Goal: Check status

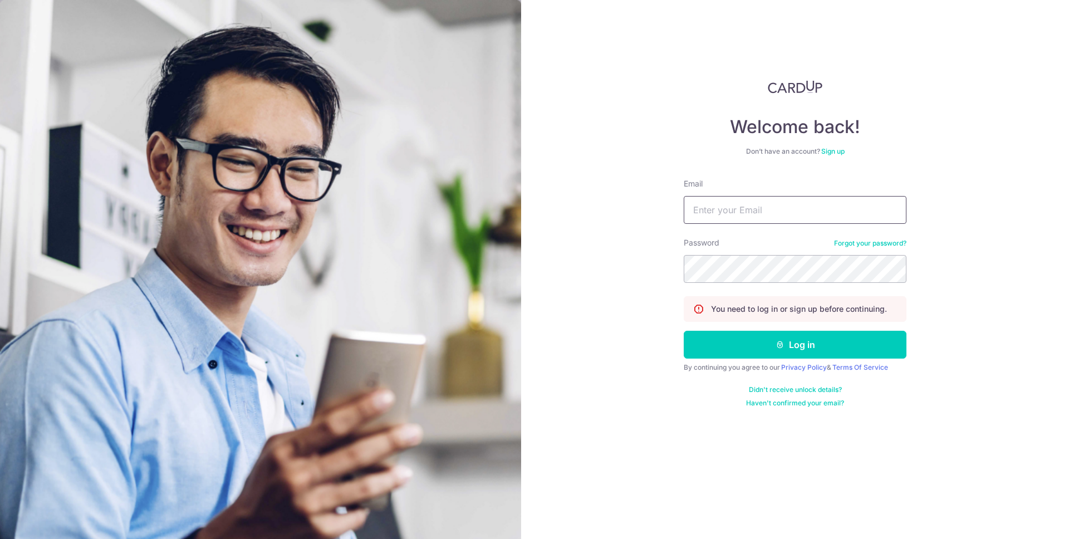
click at [720, 197] on input "Email" at bounding box center [794, 210] width 223 height 28
click at [0, 538] on com-1password-button at bounding box center [0, 539] width 0 height 0
click at [751, 210] on input "Email" at bounding box center [794, 210] width 223 height 28
type input "donnie.prakoso@gmail.com"
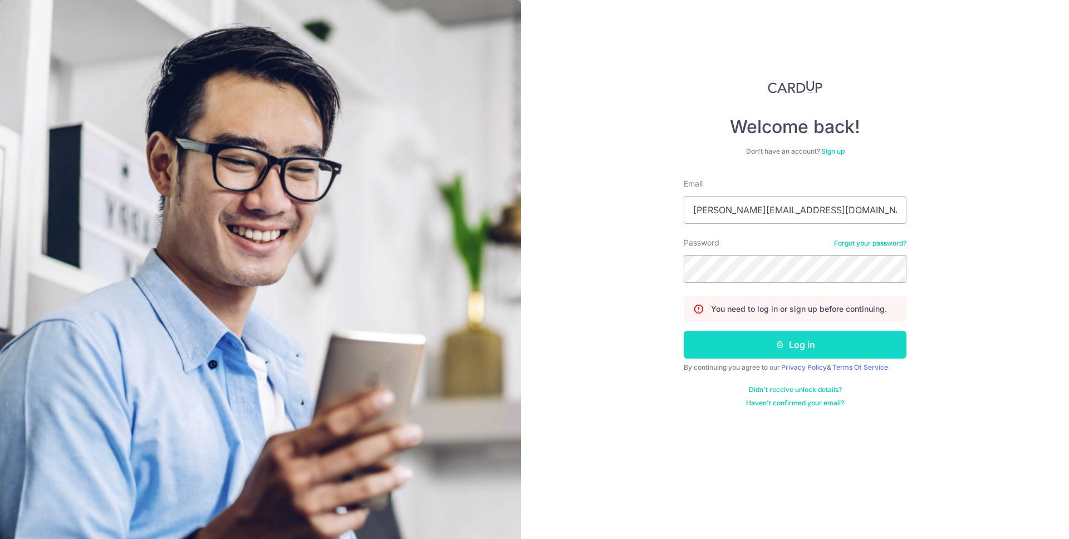
click at [717, 342] on button "Log in" at bounding box center [794, 345] width 223 height 28
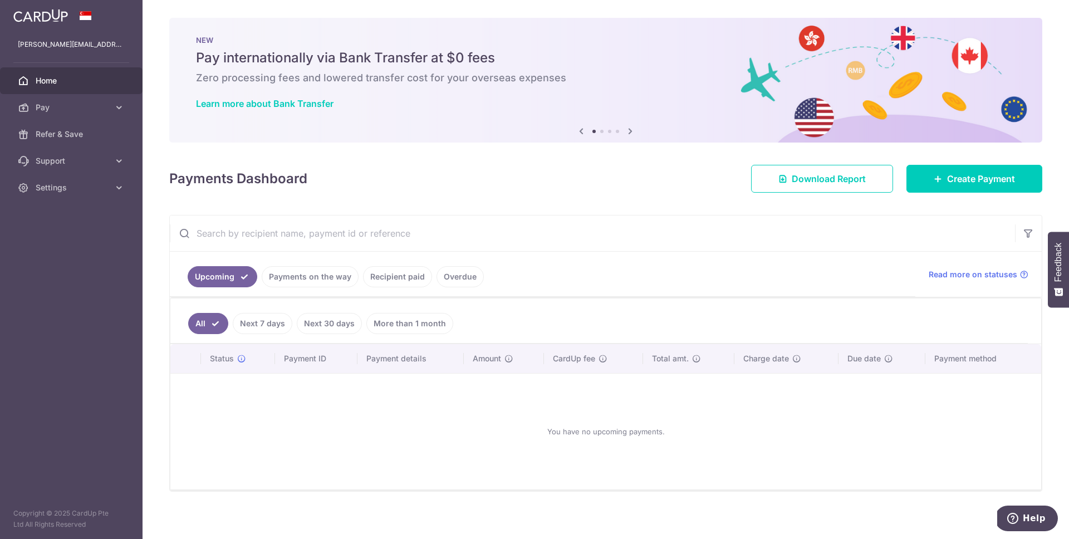
scroll to position [5, 0]
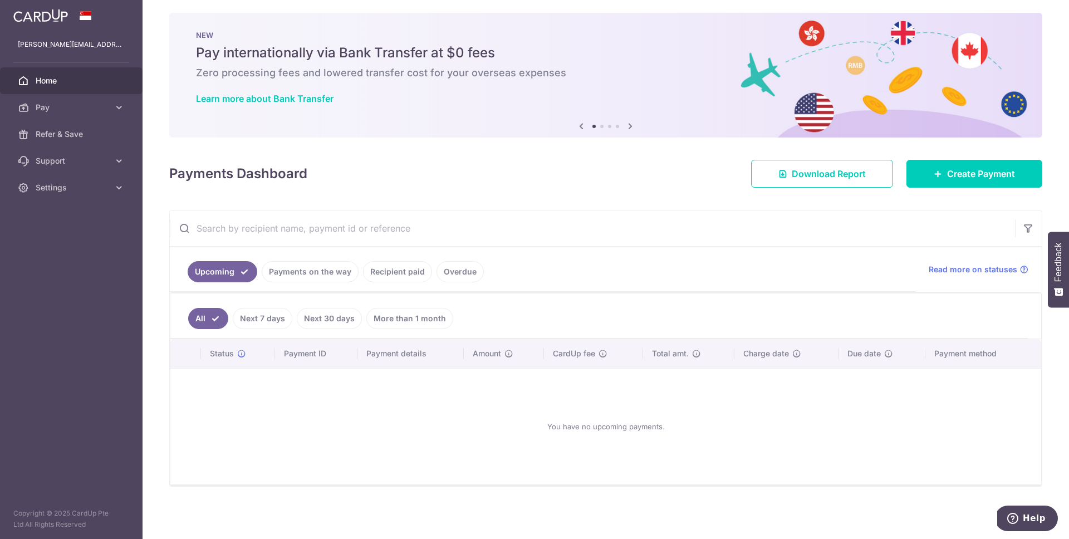
click at [338, 272] on link "Payments on the way" at bounding box center [310, 271] width 97 height 21
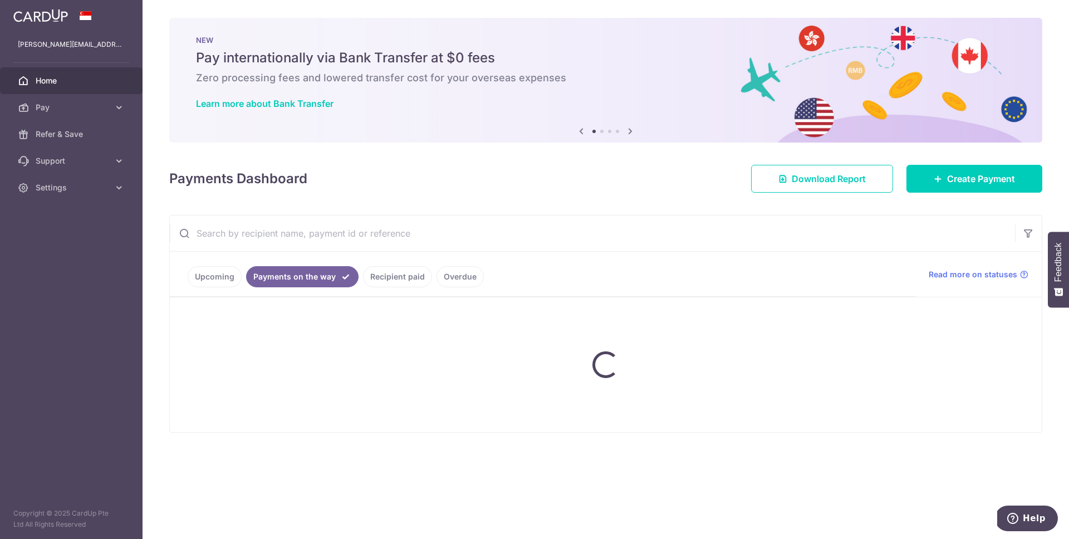
scroll to position [0, 0]
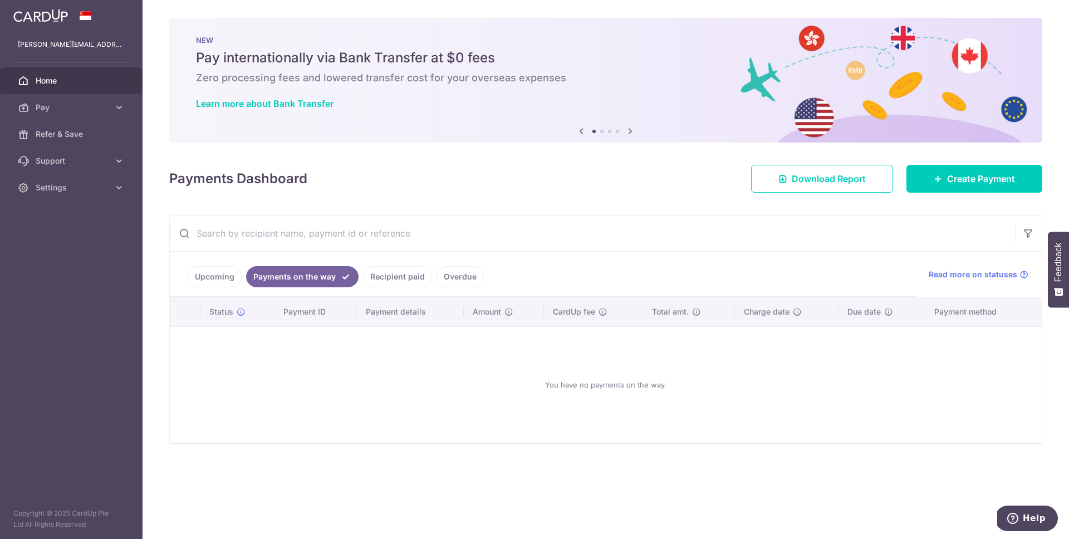
click at [401, 280] on link "Recipient paid" at bounding box center [397, 276] width 69 height 21
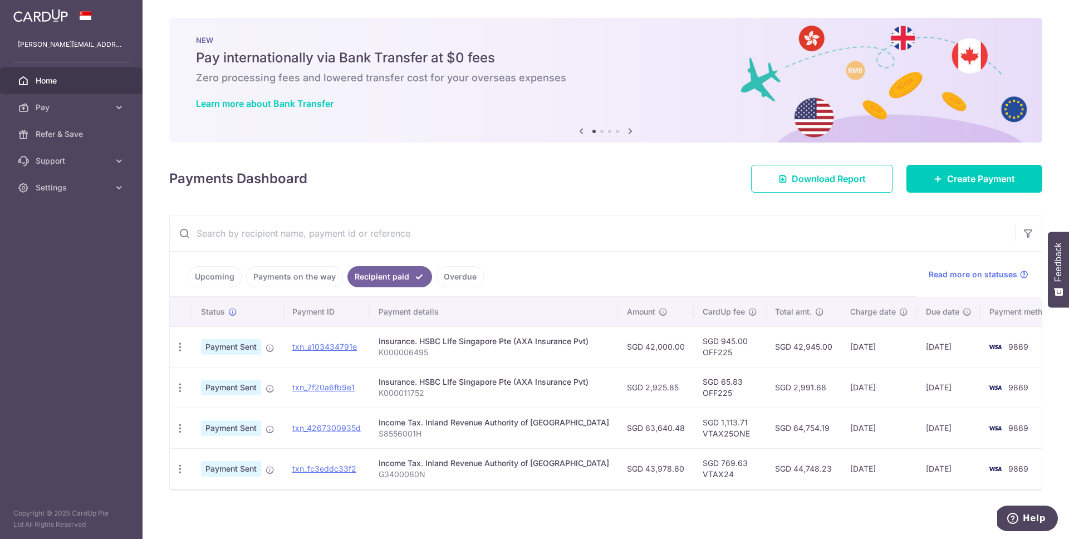
scroll to position [4, 0]
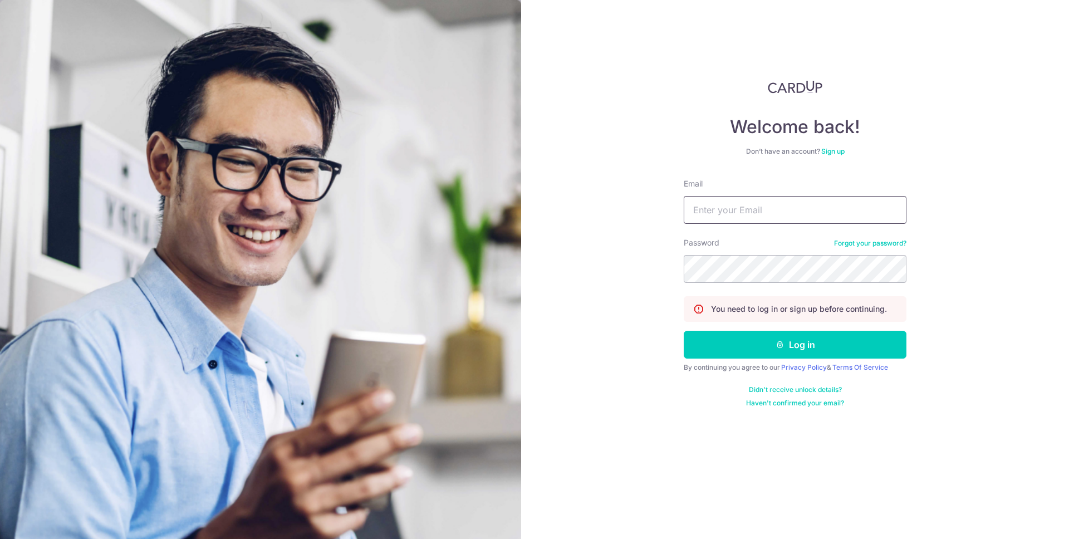
click at [745, 206] on input "Email" at bounding box center [794, 210] width 223 height 28
type input "donnie.prakoso@gmail.com"
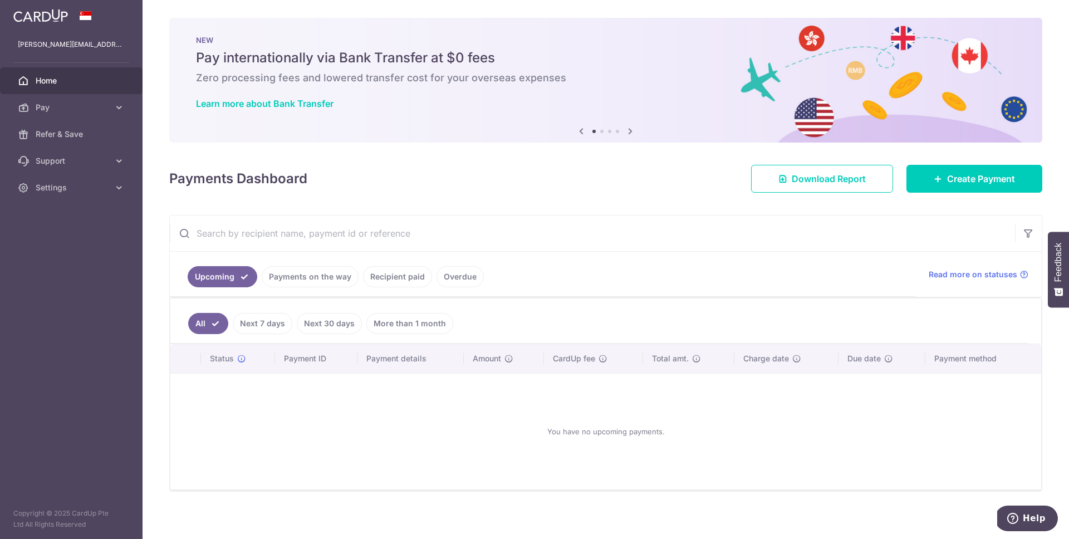
scroll to position [5, 0]
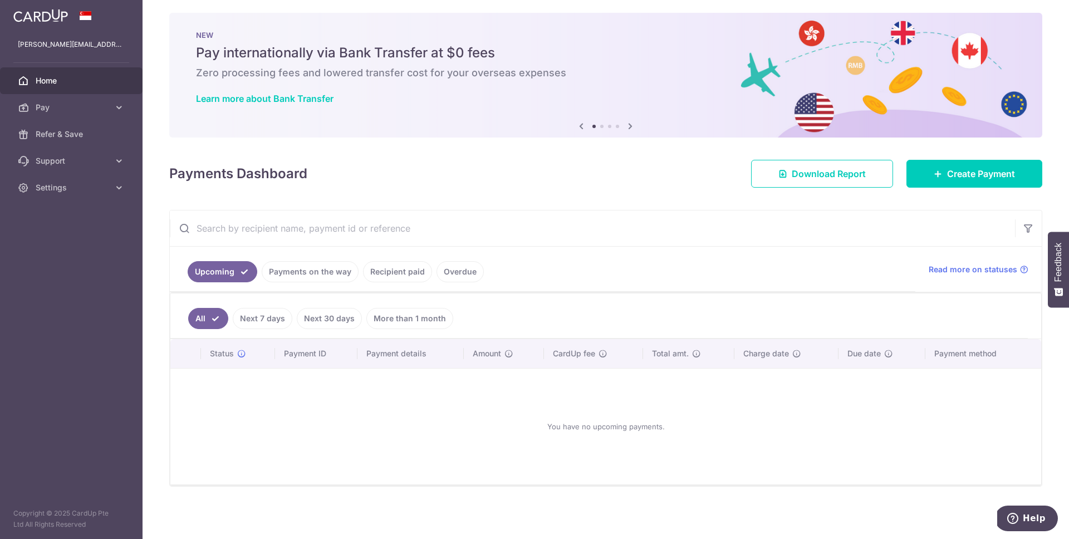
click at [318, 277] on link "Payments on the way" at bounding box center [310, 271] width 97 height 21
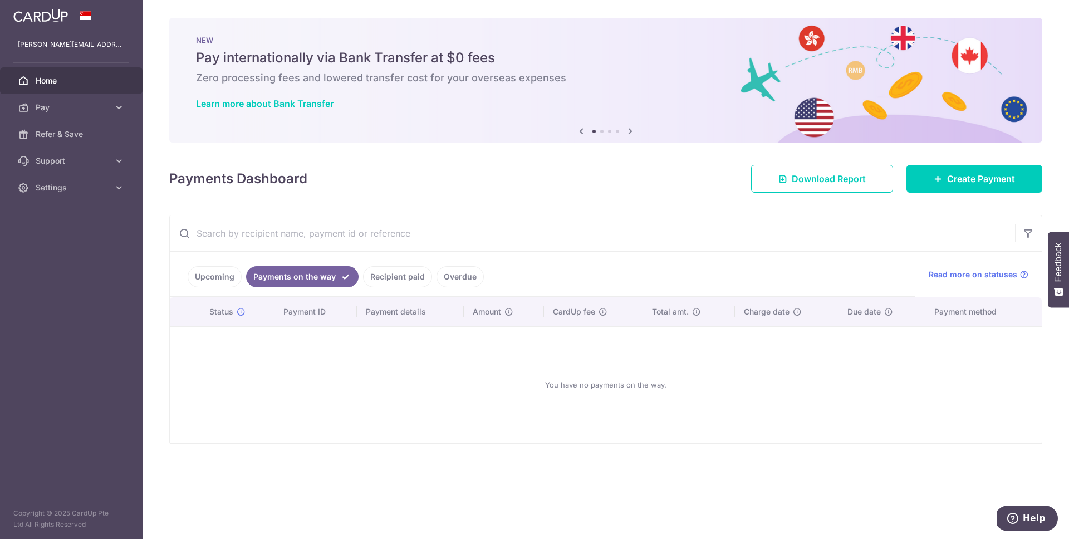
click at [366, 276] on link "Recipient paid" at bounding box center [397, 276] width 69 height 21
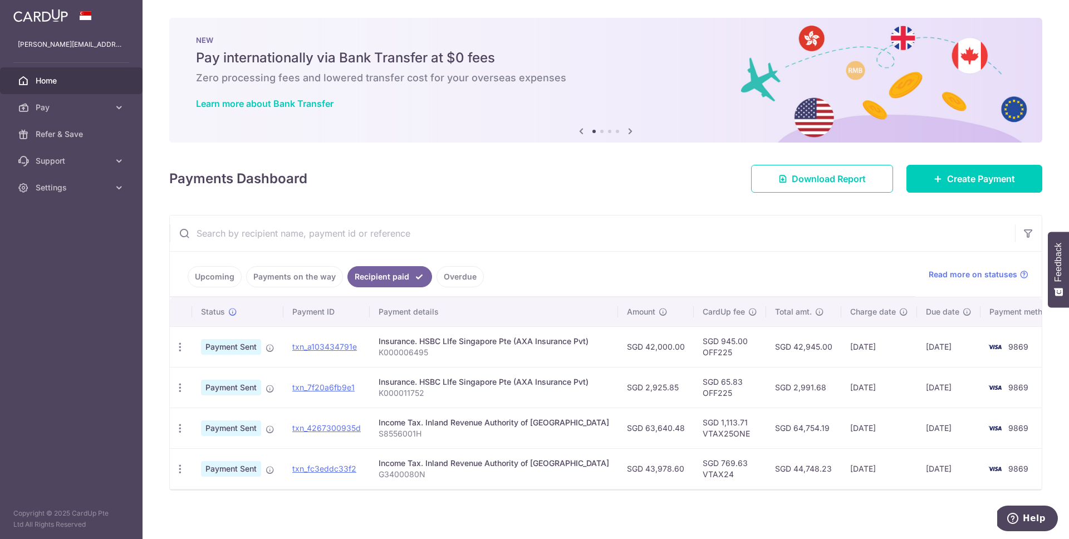
scroll to position [4, 0]
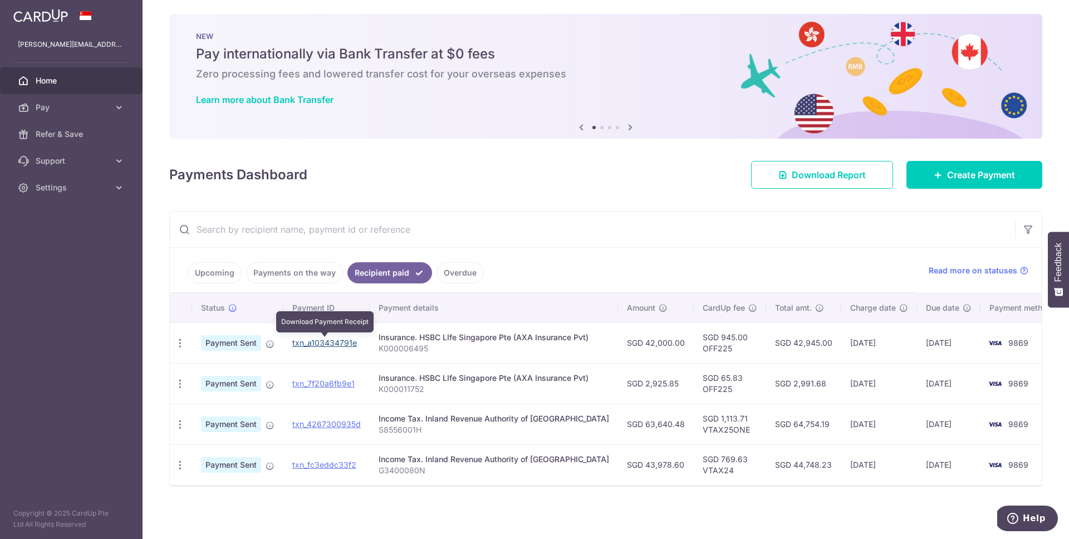
click at [342, 340] on link "txn_a103434791e" at bounding box center [324, 342] width 65 height 9
